Goal: Obtain resource: Obtain resource

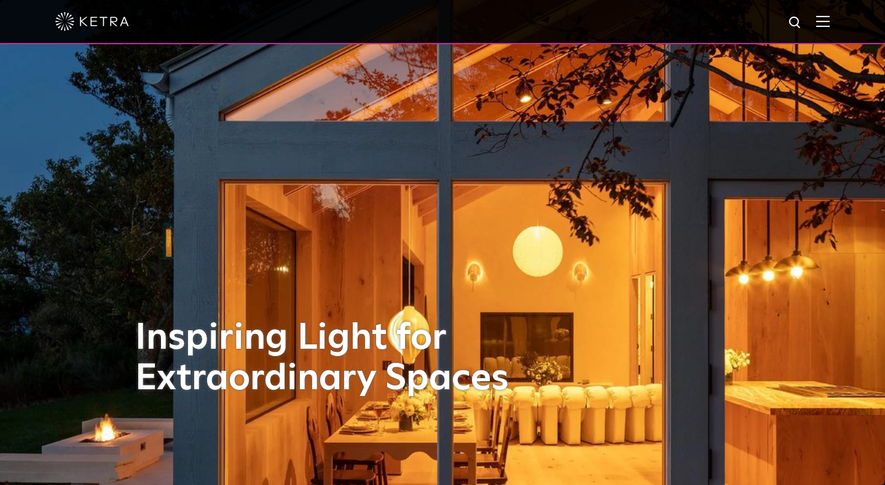
click at [825, 21] on img at bounding box center [823, 21] width 14 height 12
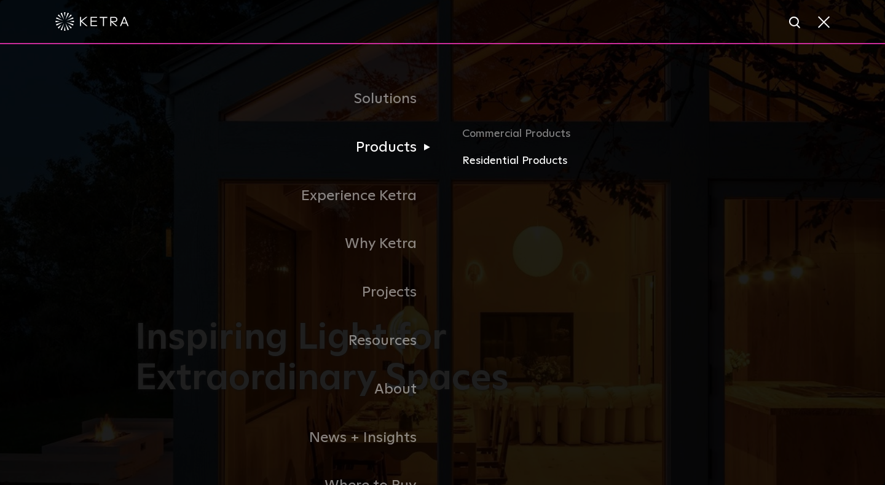
click at [473, 164] on link "Residential Products" at bounding box center [605, 161] width 287 height 18
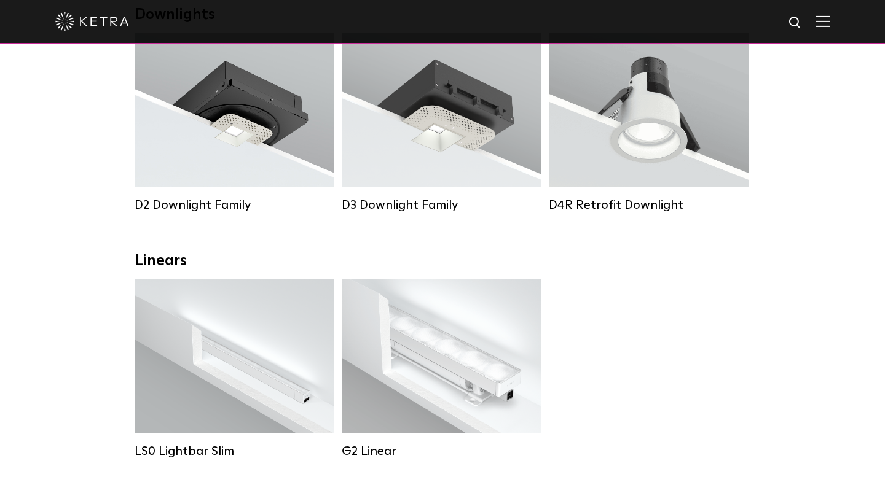
scroll to position [237, 0]
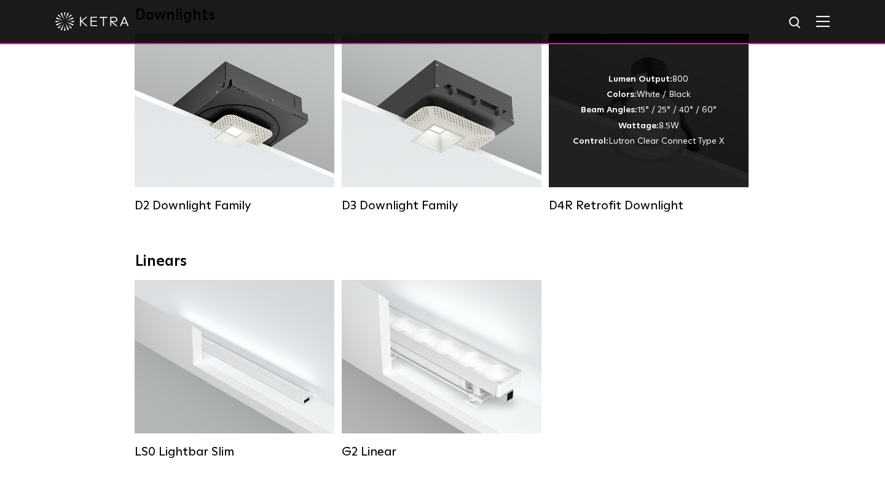
click at [652, 161] on div "Lumen Output: 800 Colors: White / Black Beam Angles: 15° / 25° / 40° / 60° Watt…" at bounding box center [649, 111] width 200 height 154
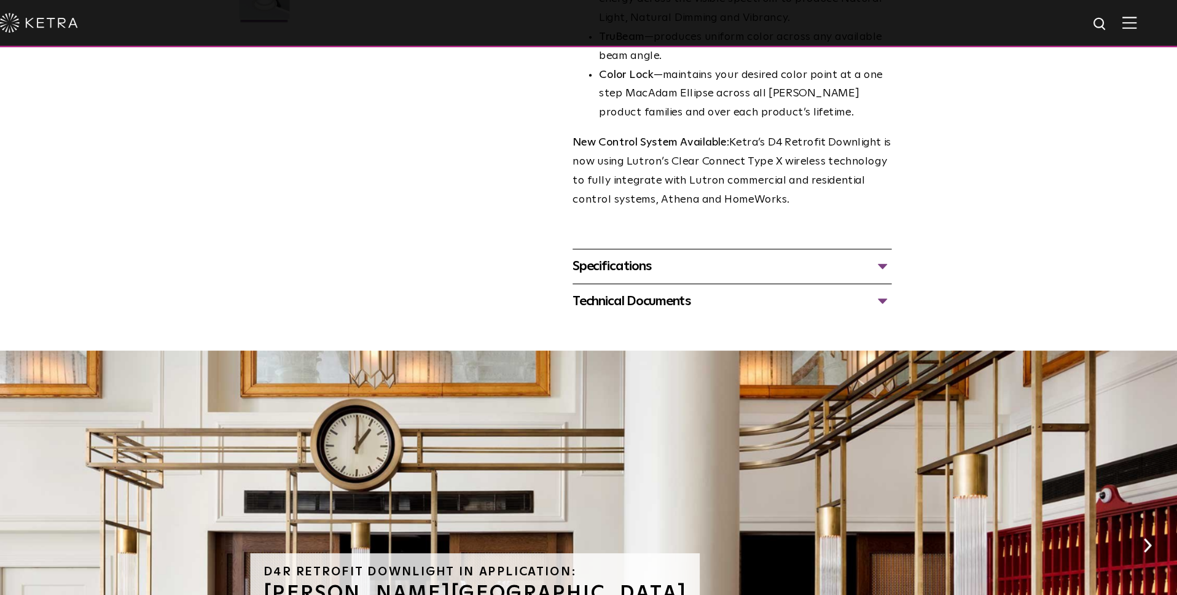
scroll to position [415, 0]
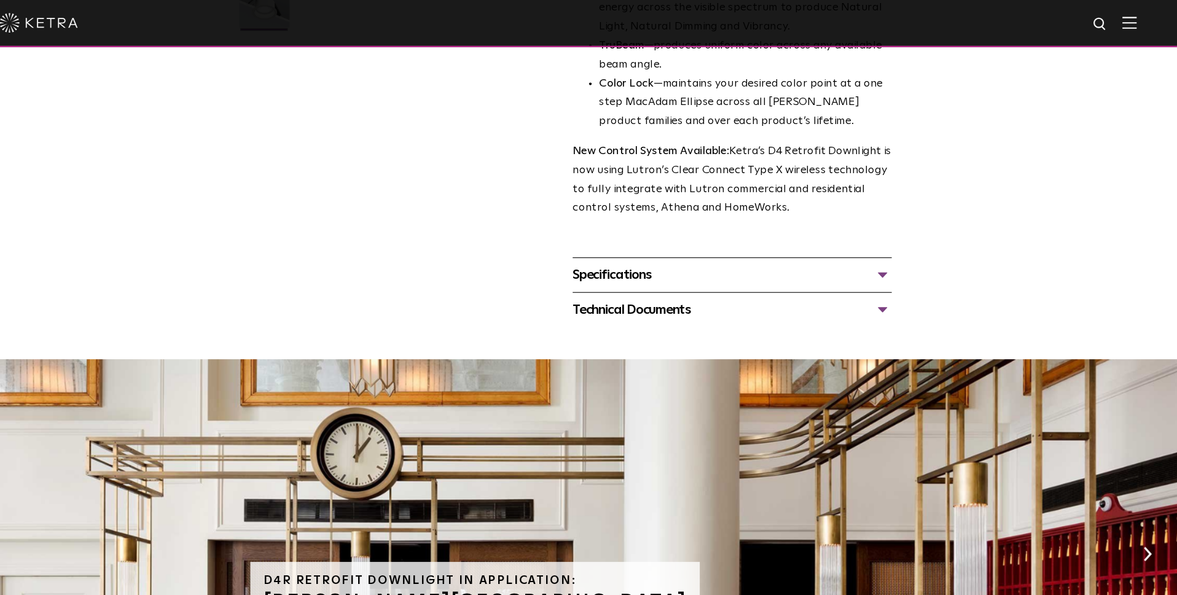
click at [821, 281] on div "Technical Documents" at bounding box center [742, 291] width 299 height 20
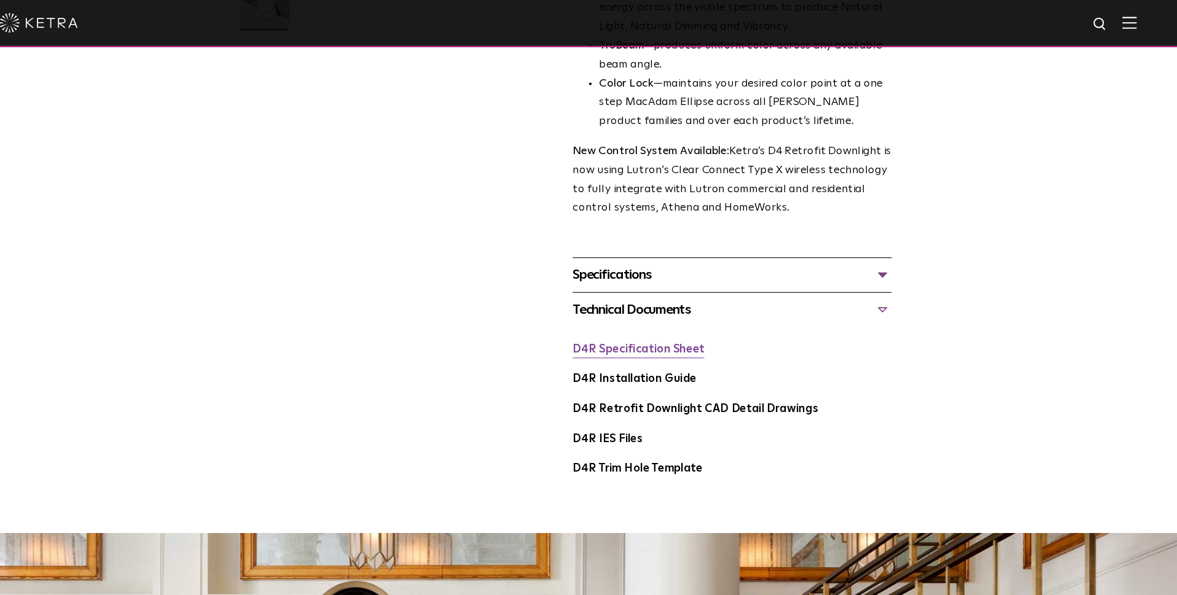
click at [627, 323] on link "D4R Specification Sheet" at bounding box center [654, 328] width 123 height 10
click at [618, 350] on link "D4R Installation Guide" at bounding box center [651, 355] width 116 height 10
